Goal: Task Accomplishment & Management: Use online tool/utility

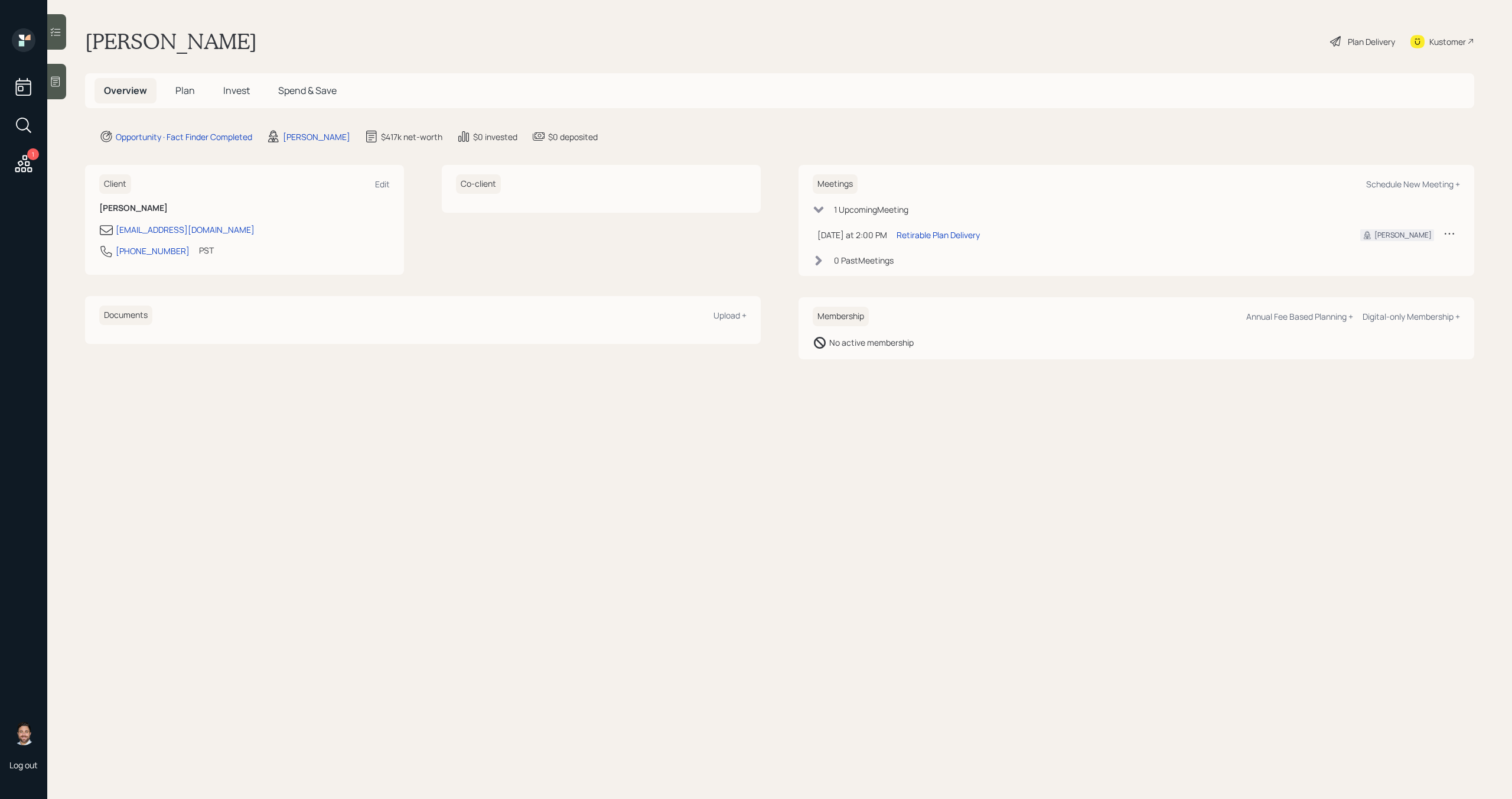
click at [183, 88] on span "Plan" at bounding box center [185, 90] width 20 height 13
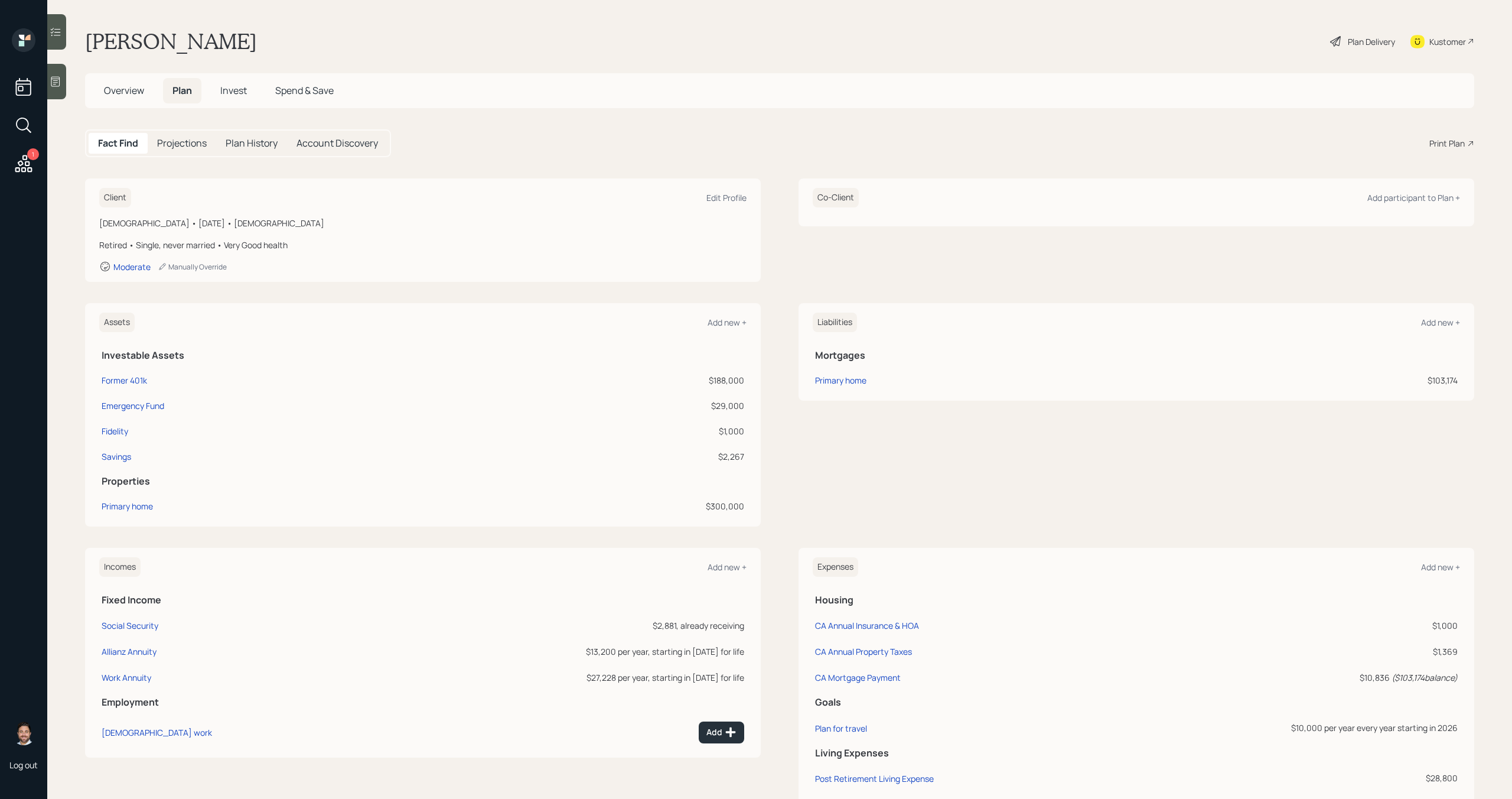
click at [1446, 144] on div "Print Plan" at bounding box center [1447, 143] width 36 height 12
